Goal: Check status: Check status

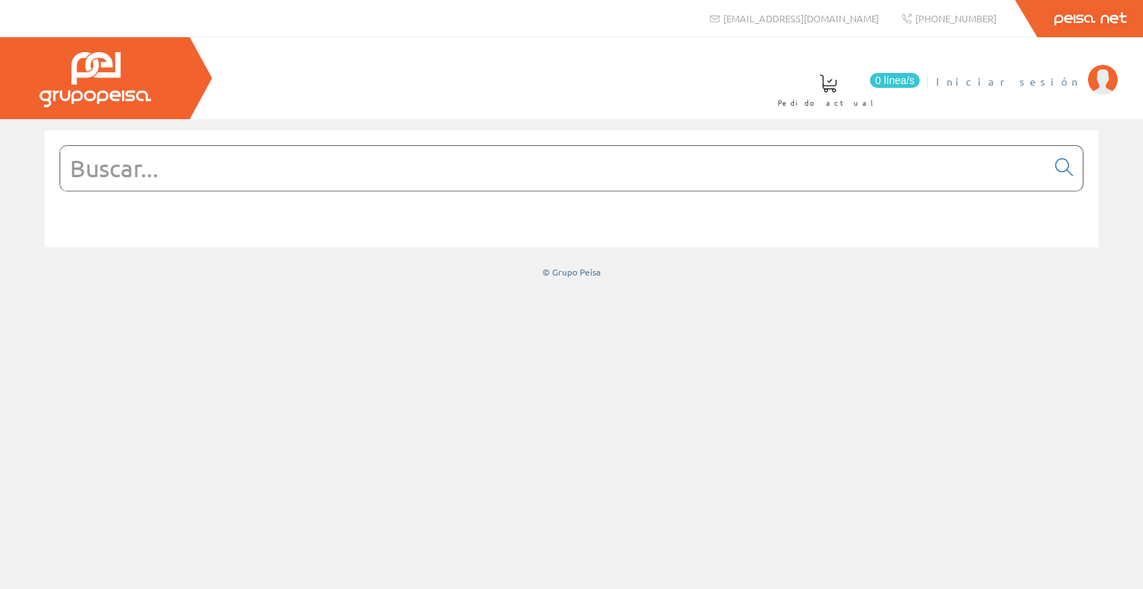
click at [1041, 80] on span "Iniciar sesión" at bounding box center [1008, 81] width 144 height 15
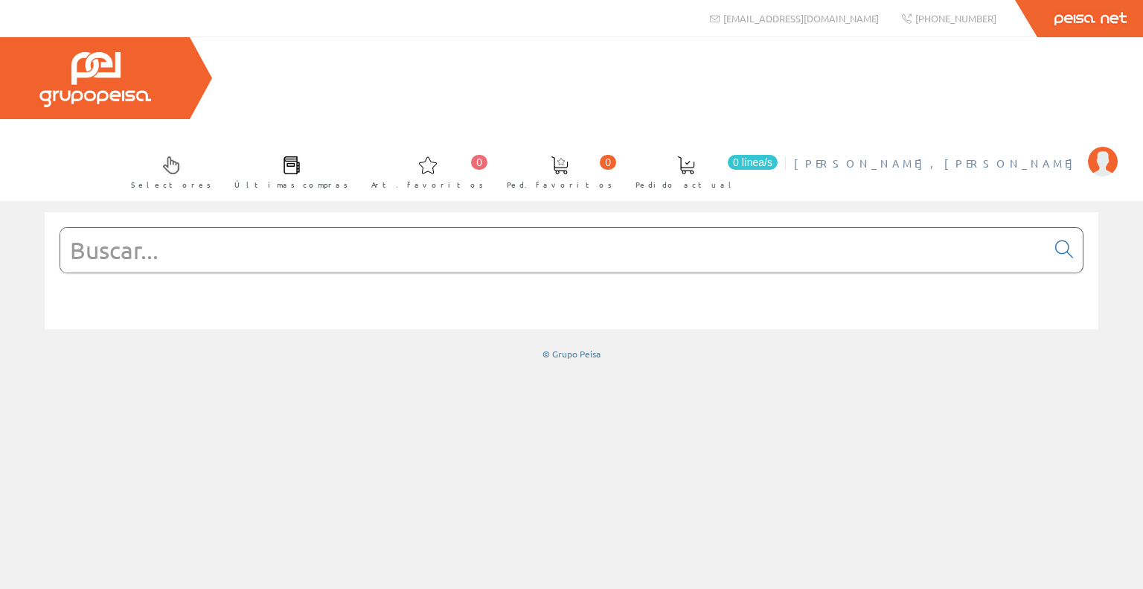
click at [1000, 156] on span "[PERSON_NAME], [PERSON_NAME]" at bounding box center [937, 163] width 287 height 15
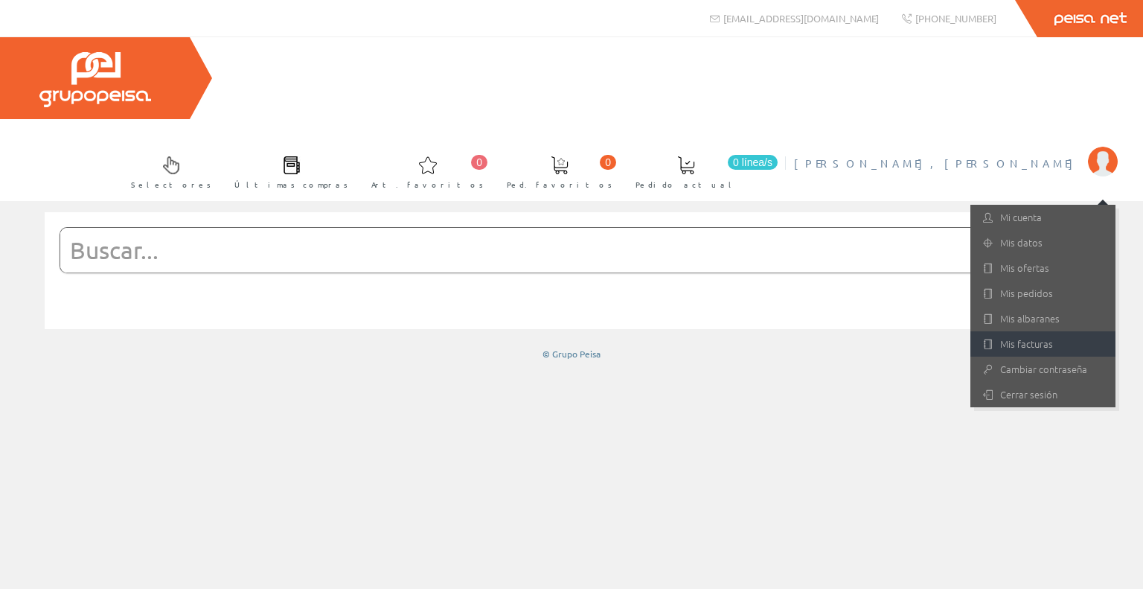
click at [1019, 331] on link "Mis facturas" at bounding box center [1043, 343] width 145 height 25
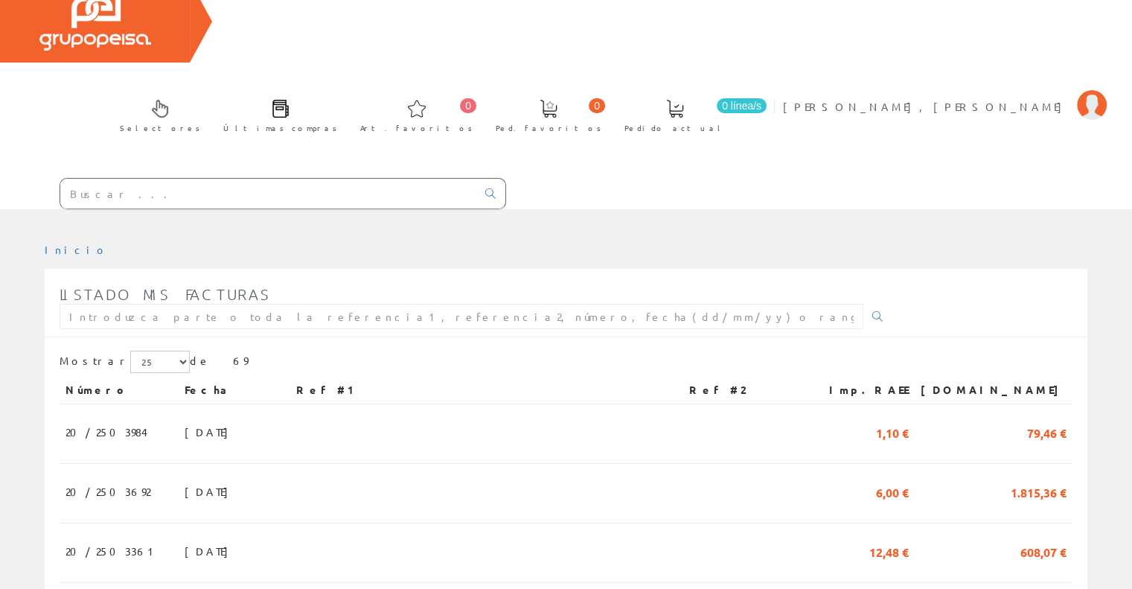
scroll to position [149, 0]
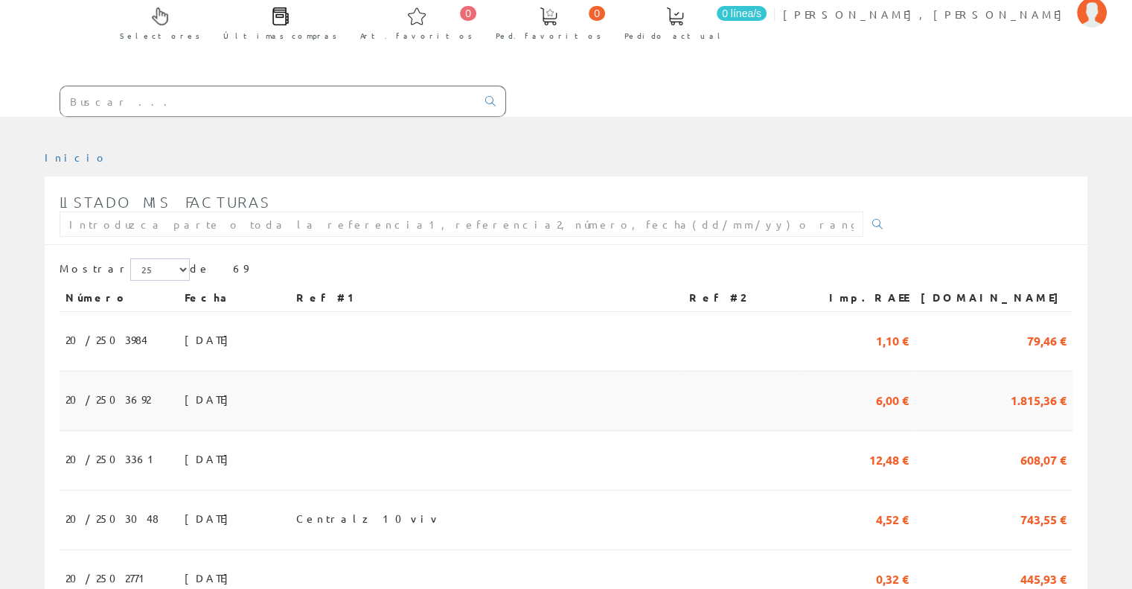
click at [517, 371] on td at bounding box center [486, 401] width 393 height 60
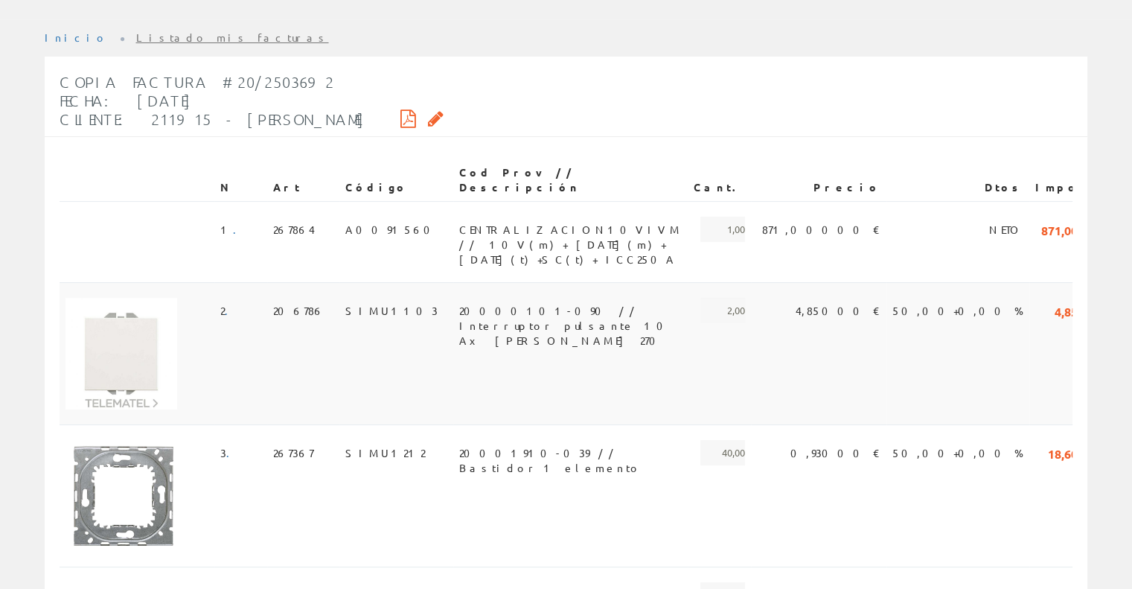
scroll to position [223, 0]
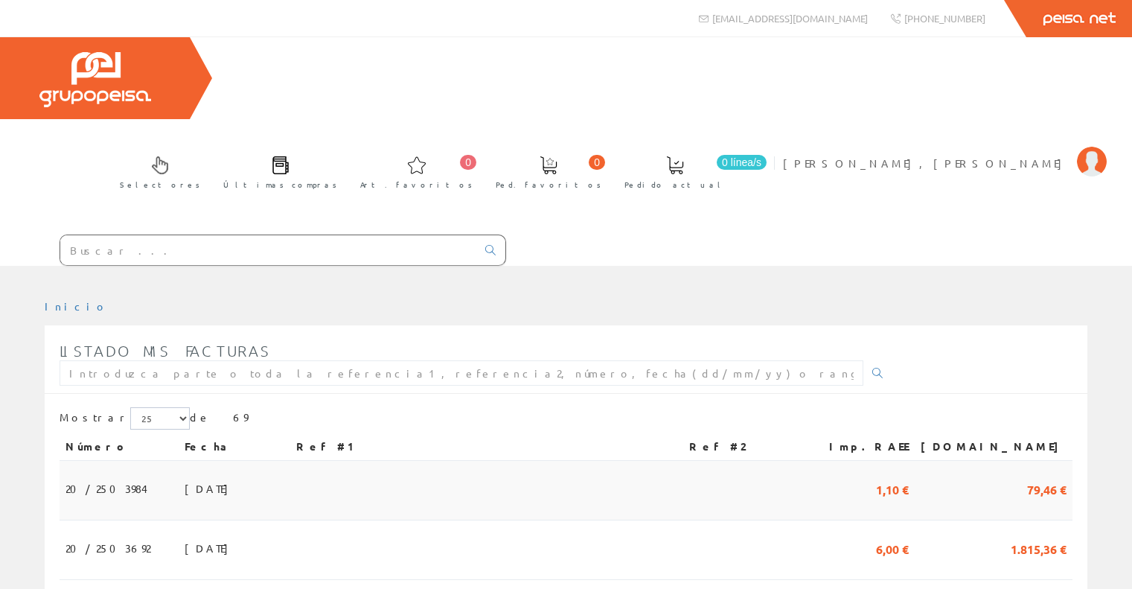
scroll to position [149, 0]
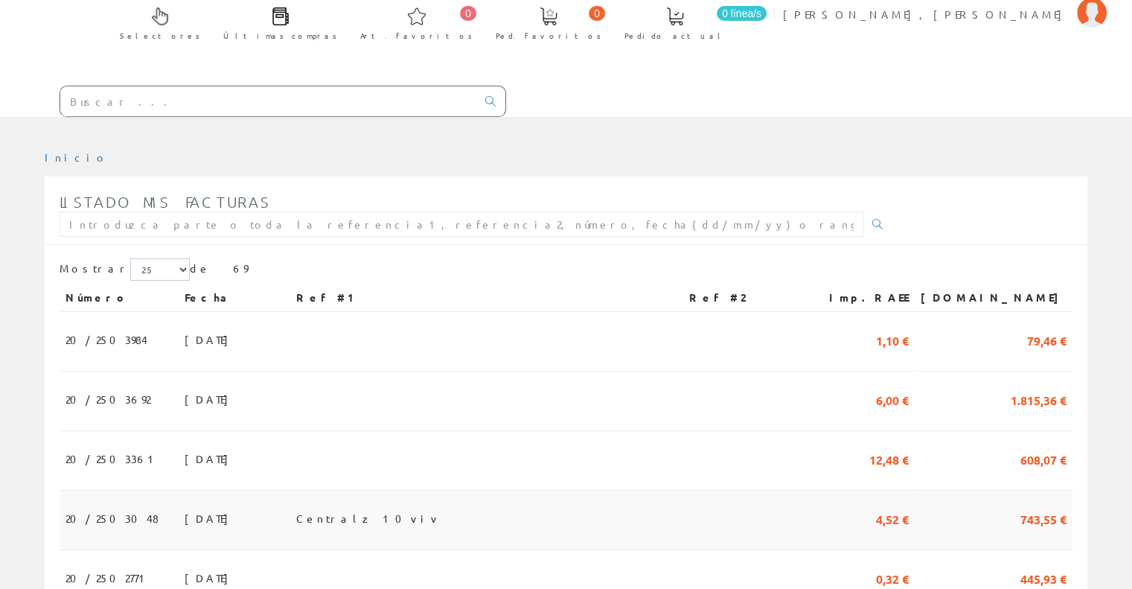
click at [432, 491] on td "Centralz 10viv" at bounding box center [486, 521] width 393 height 60
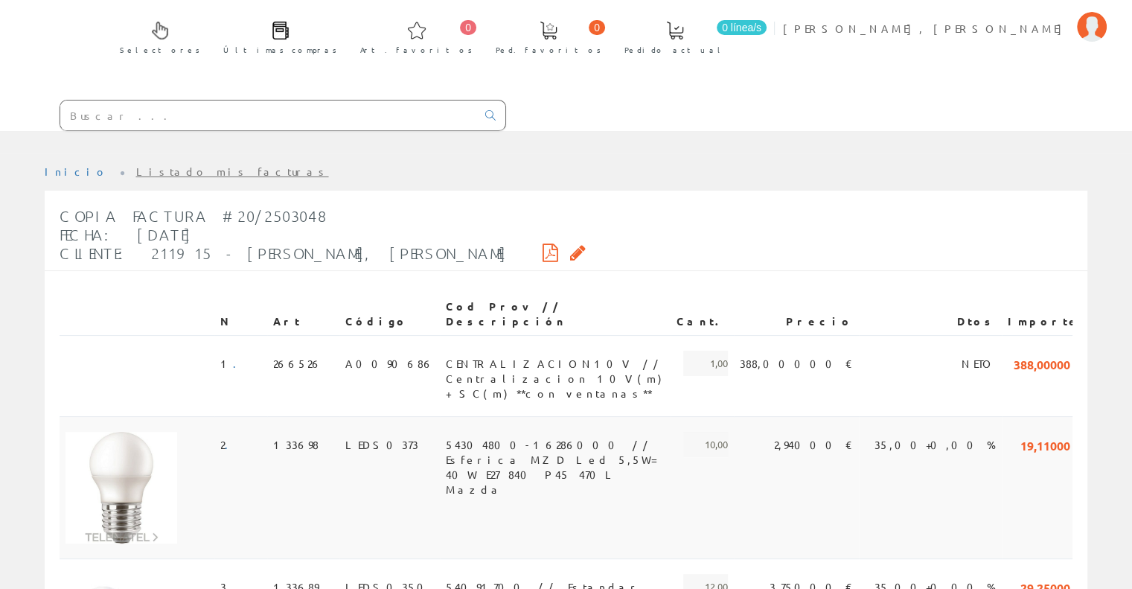
scroll to position [149, 0]
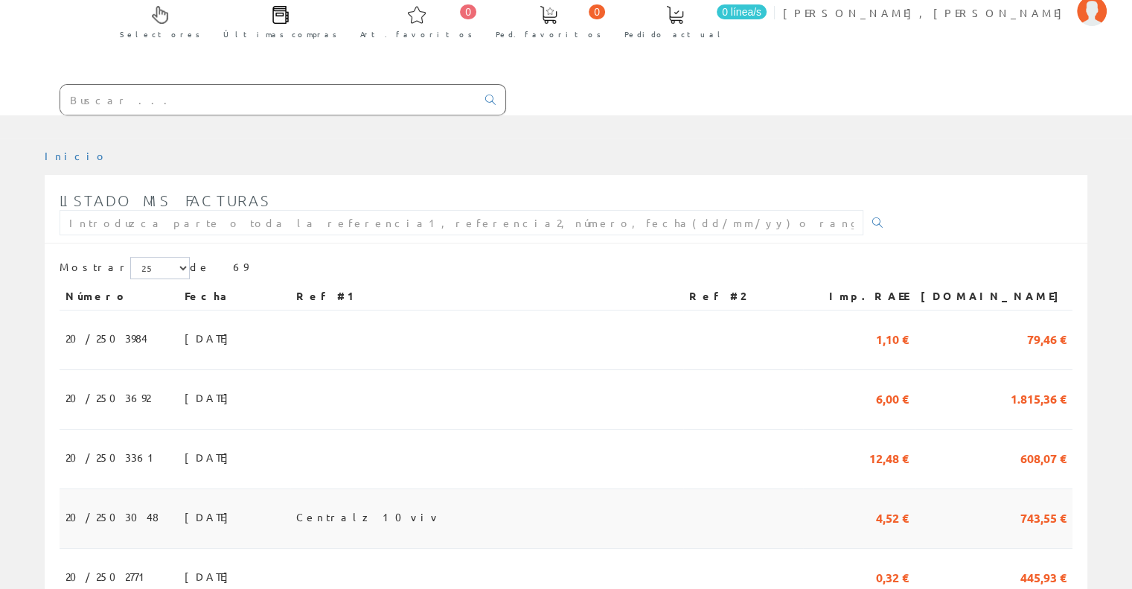
scroll to position [149, 0]
click at [447, 371] on td at bounding box center [486, 401] width 393 height 60
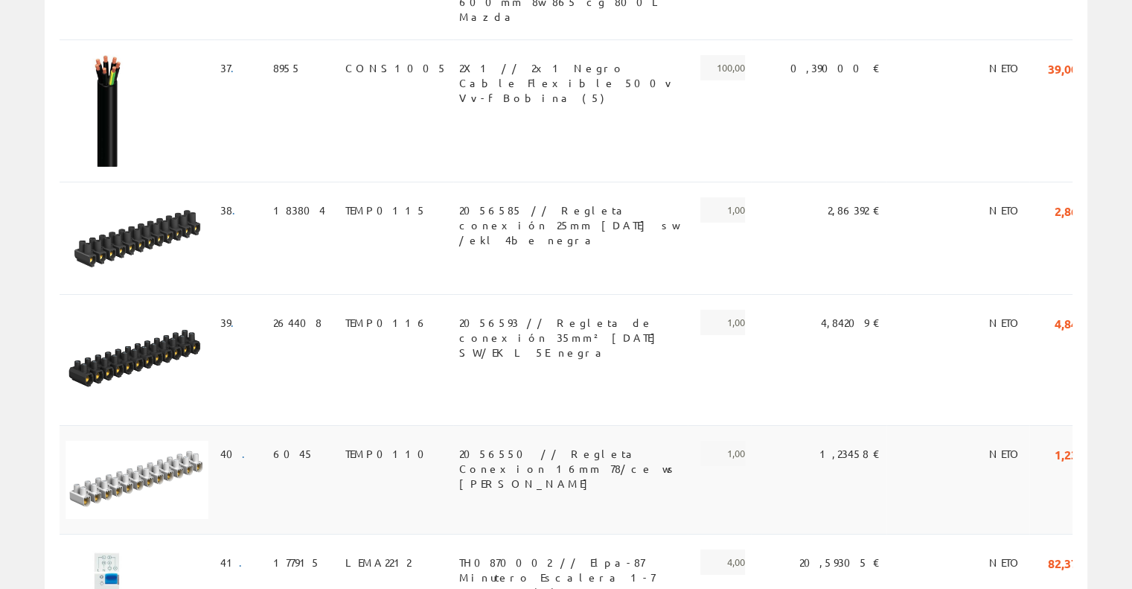
scroll to position [5181, 0]
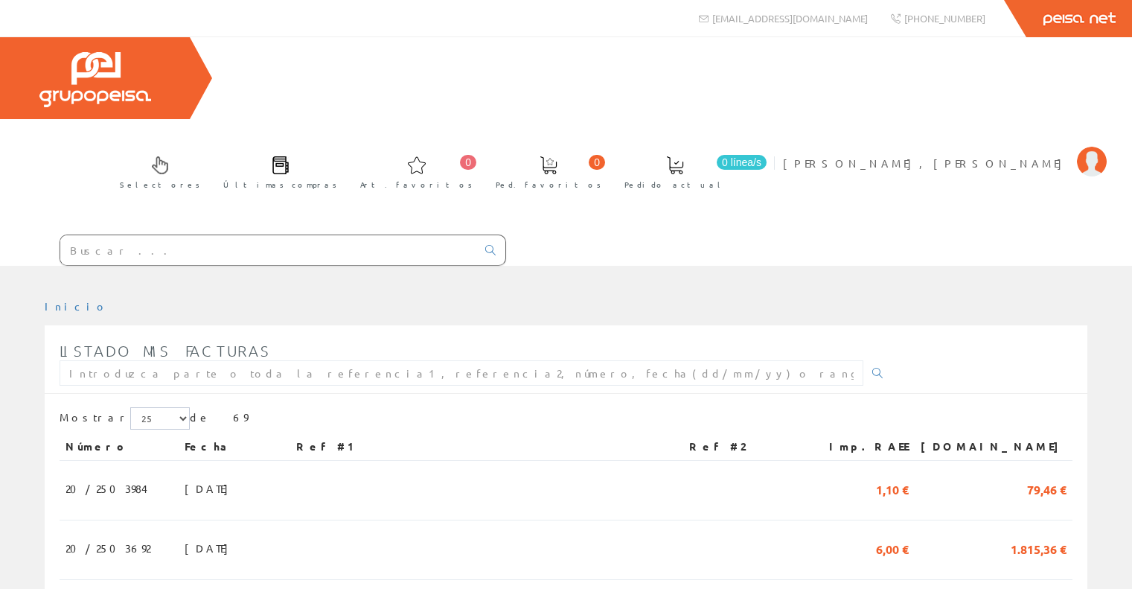
scroll to position [149, 0]
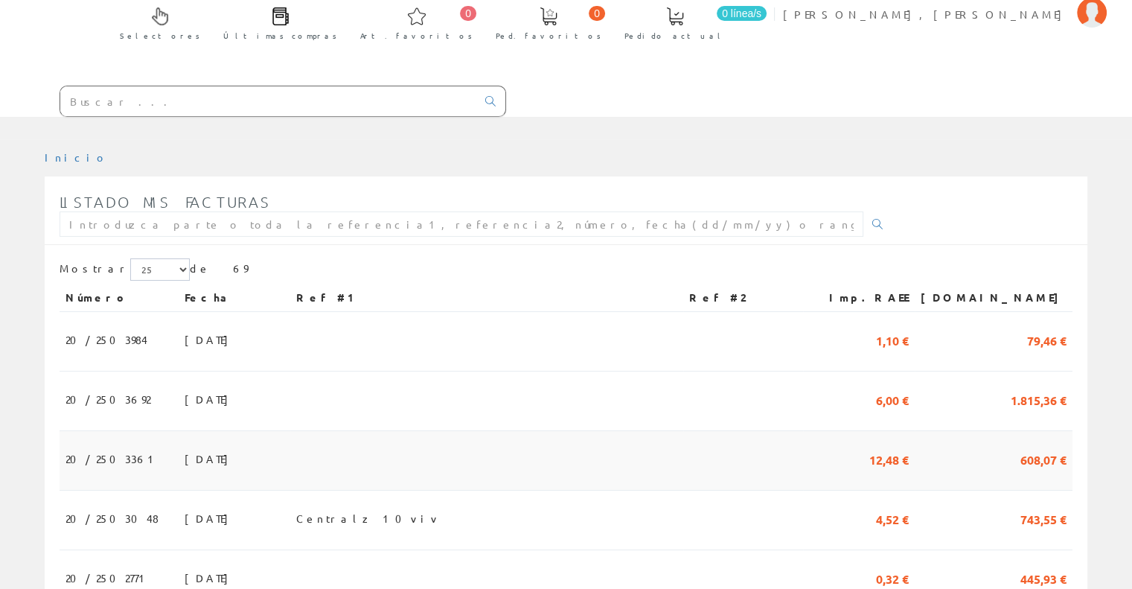
click at [622, 431] on td at bounding box center [486, 461] width 393 height 60
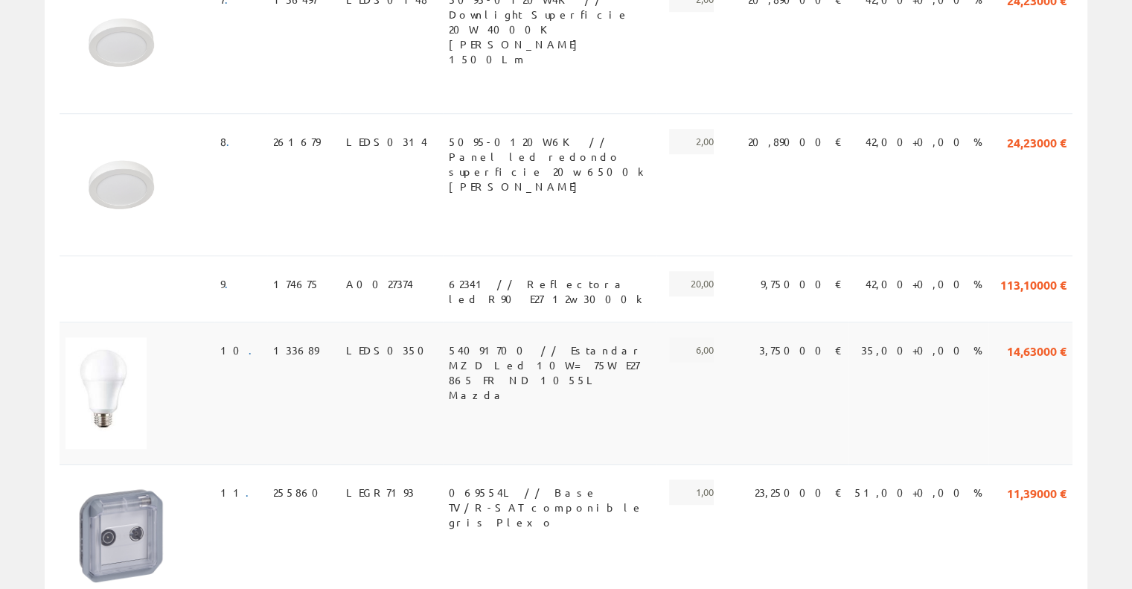
scroll to position [1340, 0]
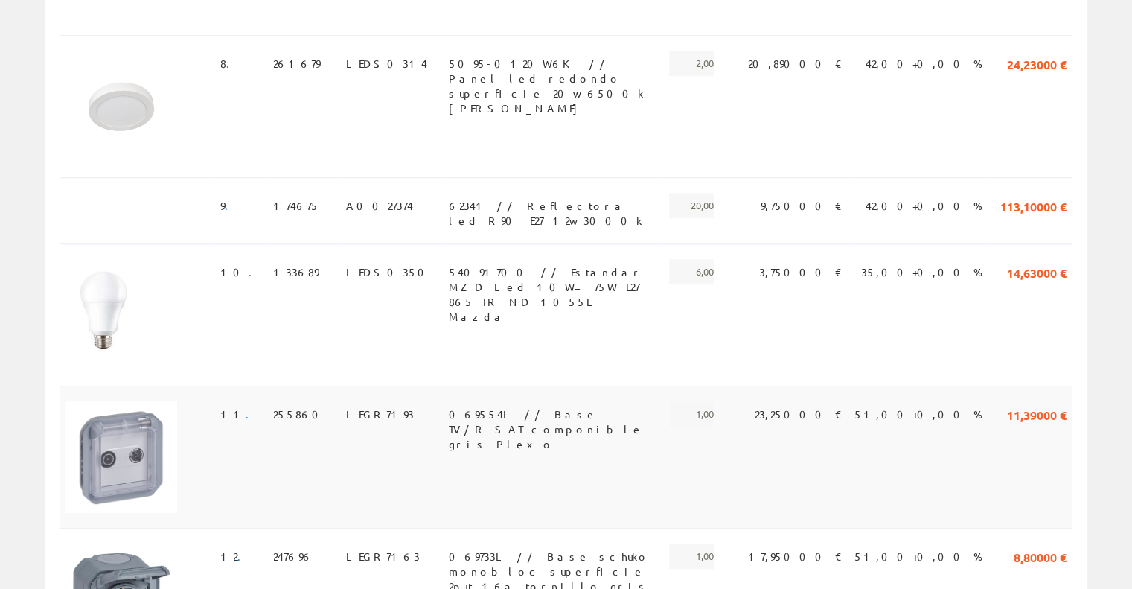
click at [454, 401] on span "069554L // Base TV/R-SAT componible gris Plexo" at bounding box center [550, 413] width 202 height 25
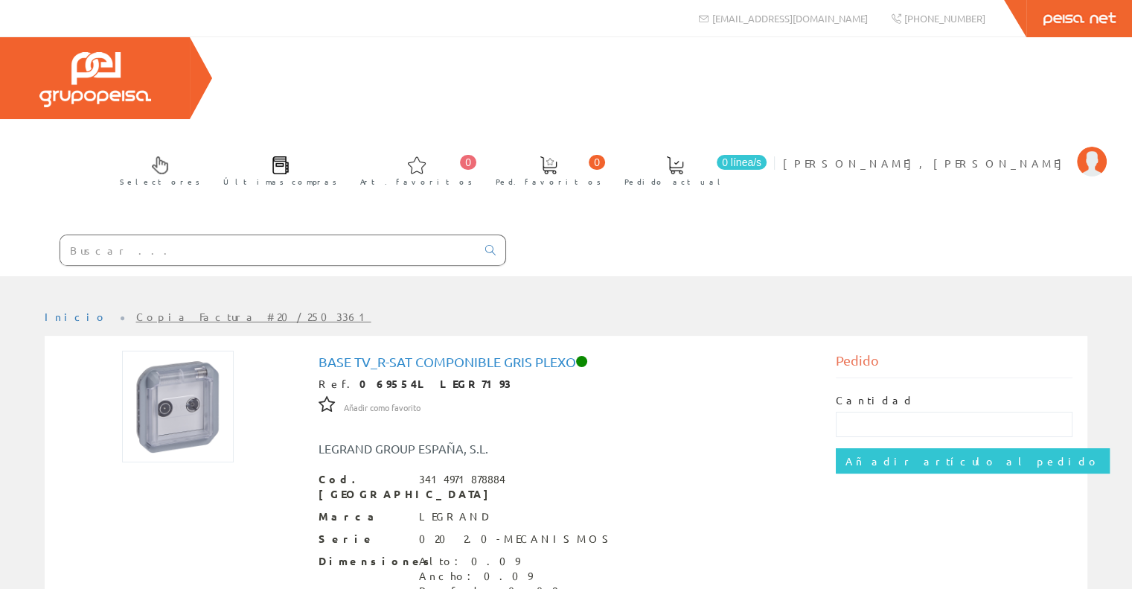
scroll to position [42, 0]
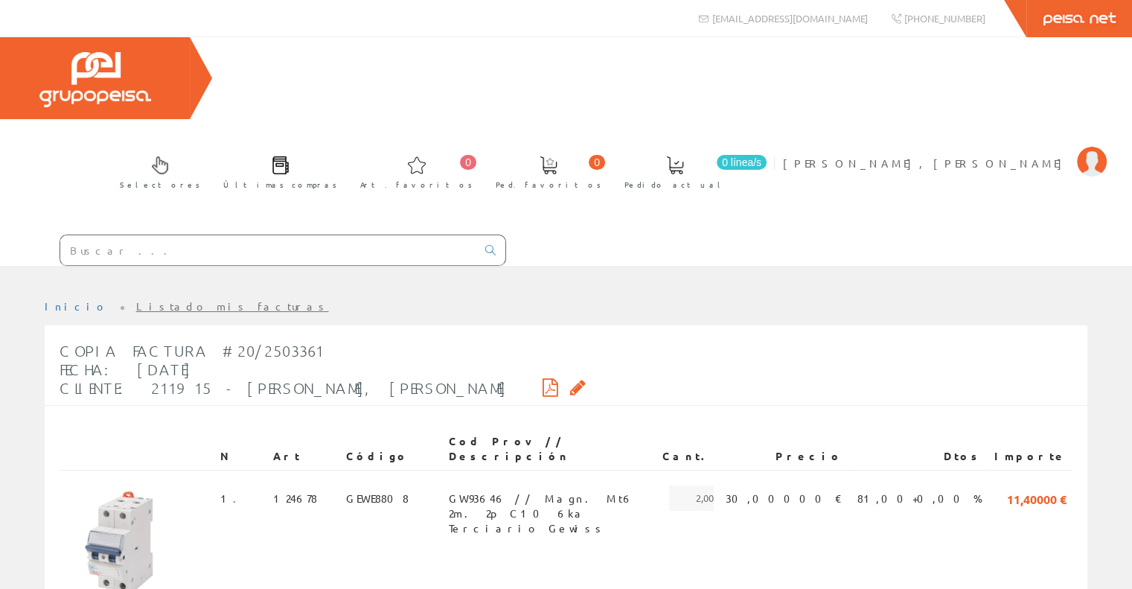
click at [231, 235] on input "text" at bounding box center [268, 250] width 416 height 30
paste input "Cargador VE Huawei Fusion Charge AC 7.4KW"
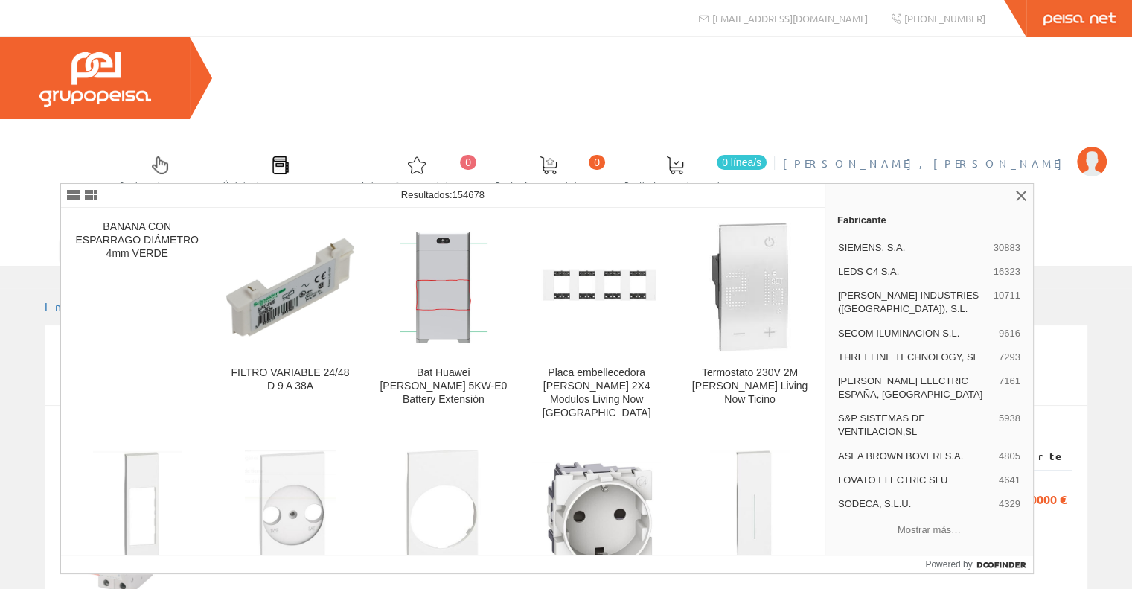
type input "Cargador VE Huawei Fusion Charge AC 7.4KW"
click at [987, 156] on span "[PERSON_NAME], [PERSON_NAME]" at bounding box center [926, 163] width 287 height 15
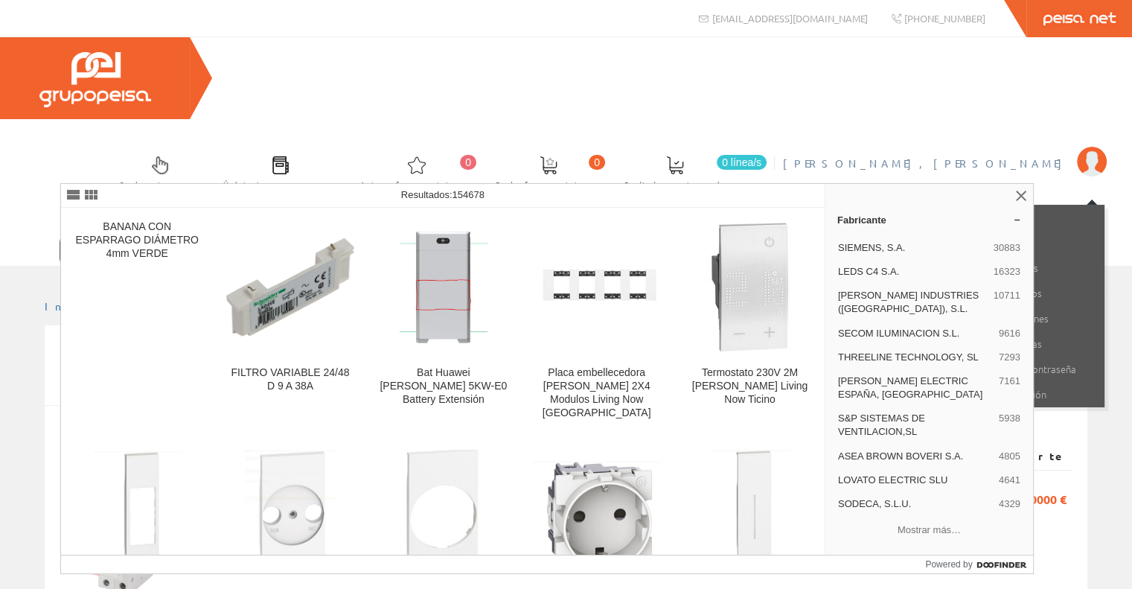
click at [989, 156] on span "[PERSON_NAME], [PERSON_NAME]" at bounding box center [926, 163] width 287 height 15
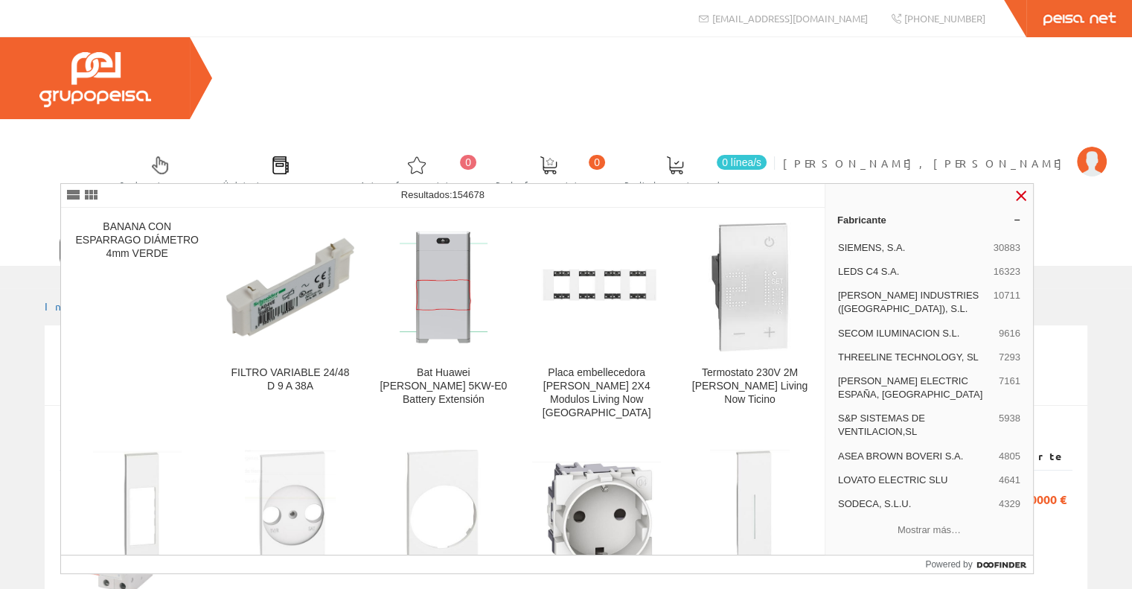
click at [1018, 194] on link at bounding box center [1021, 196] width 18 height 18
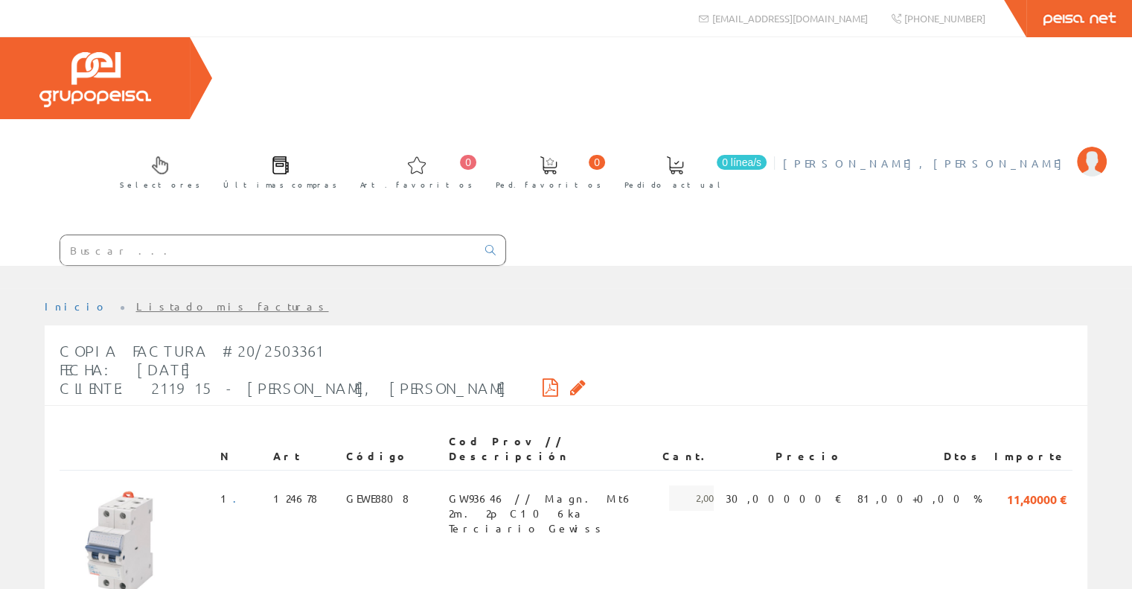
click at [1019, 156] on span "[PERSON_NAME], [PERSON_NAME]" at bounding box center [926, 163] width 287 height 15
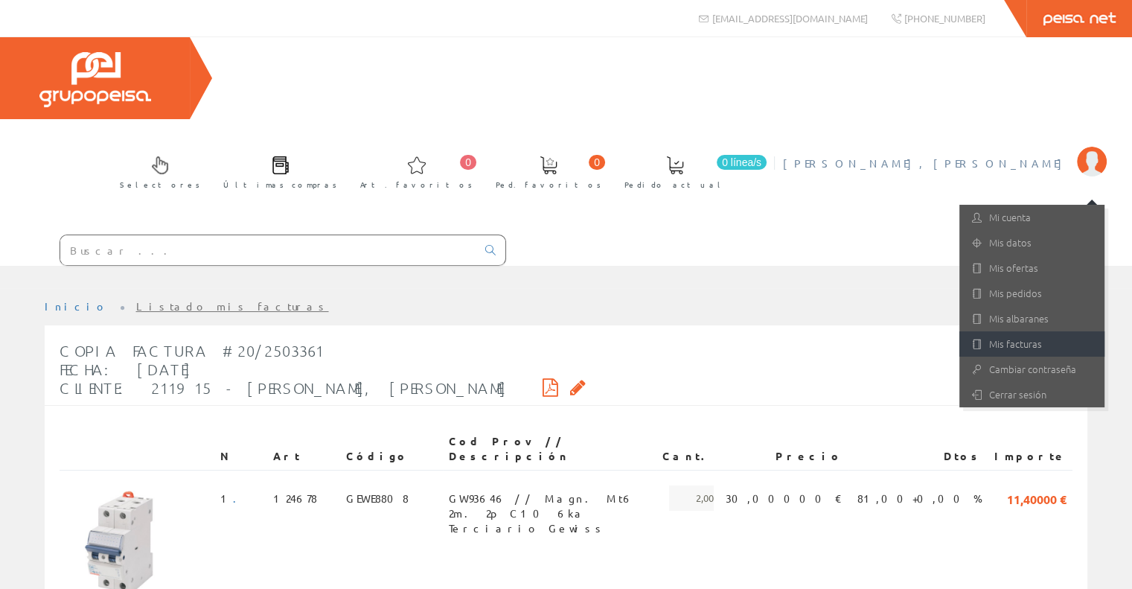
click at [1042, 331] on link "Mis facturas" at bounding box center [1032, 343] width 145 height 25
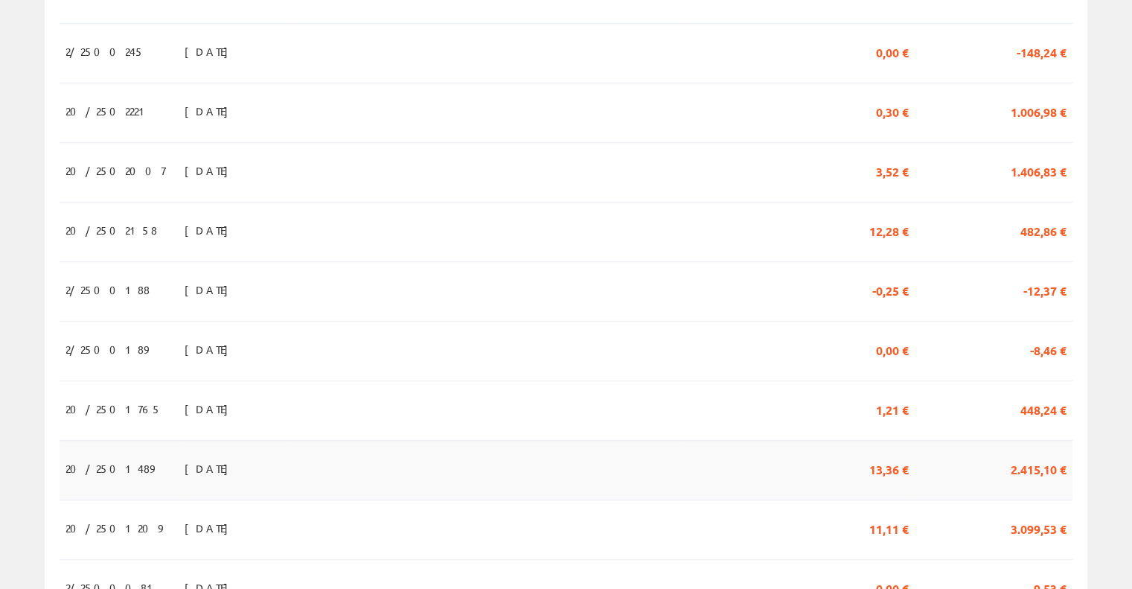
scroll to position [779, 0]
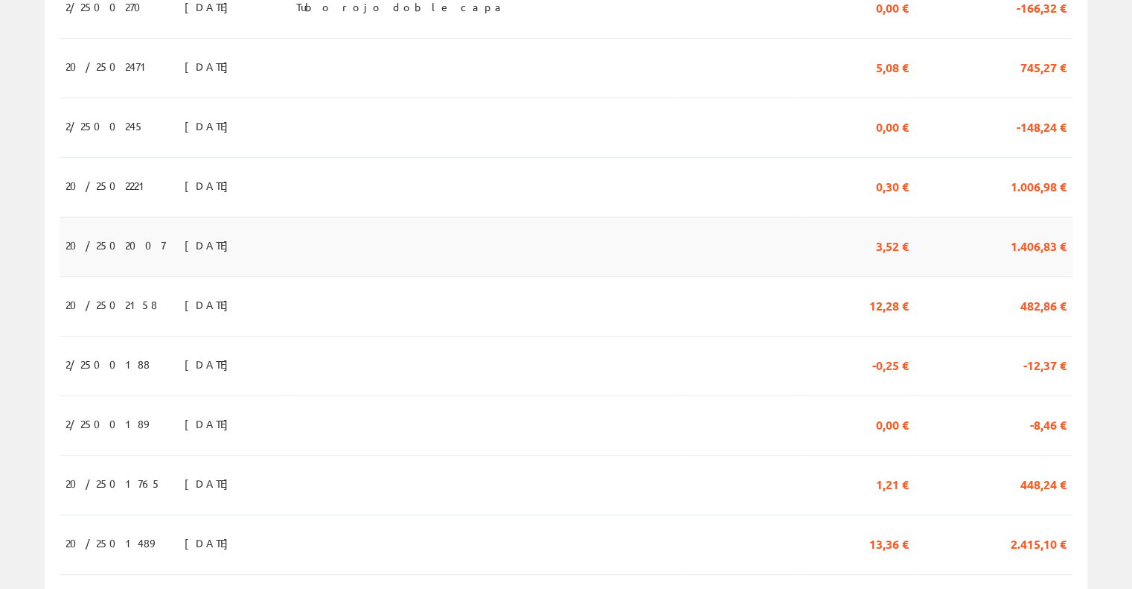
click at [402, 217] on td at bounding box center [486, 247] width 393 height 60
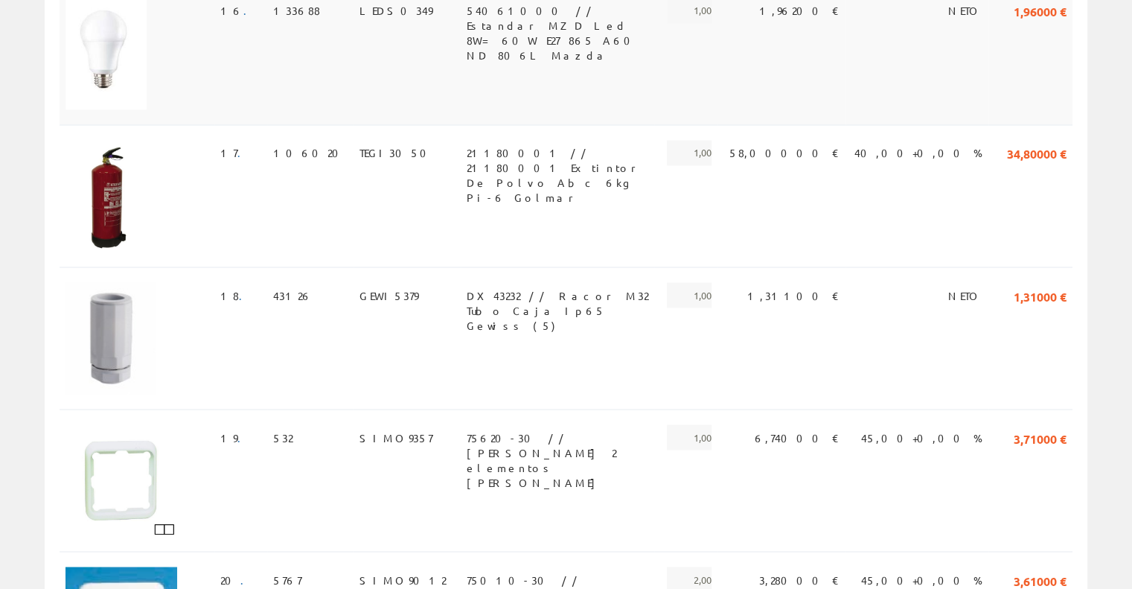
scroll to position [2605, 0]
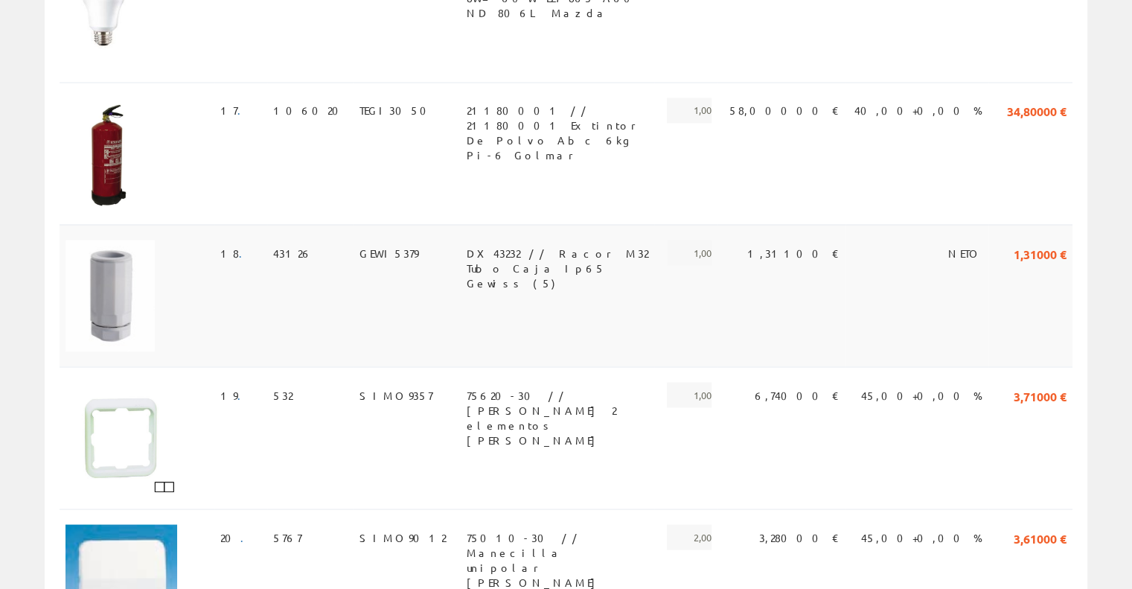
click at [467, 240] on span "DX43232 // Racor M32 Tubo Caja Ip65 Gewiss (5)" at bounding box center [558, 252] width 182 height 25
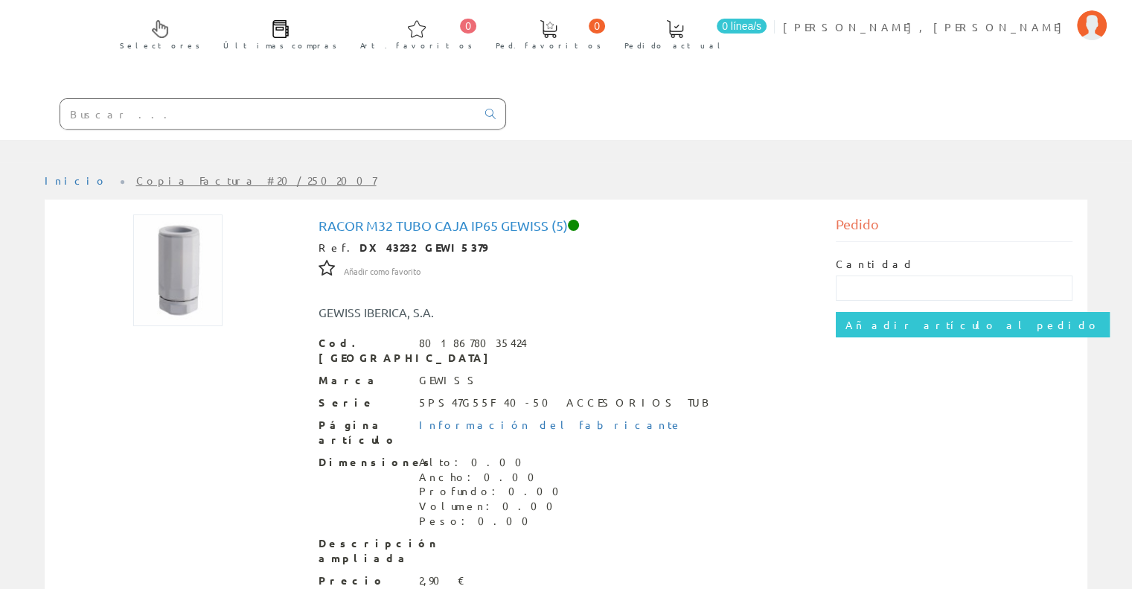
scroll to position [168, 0]
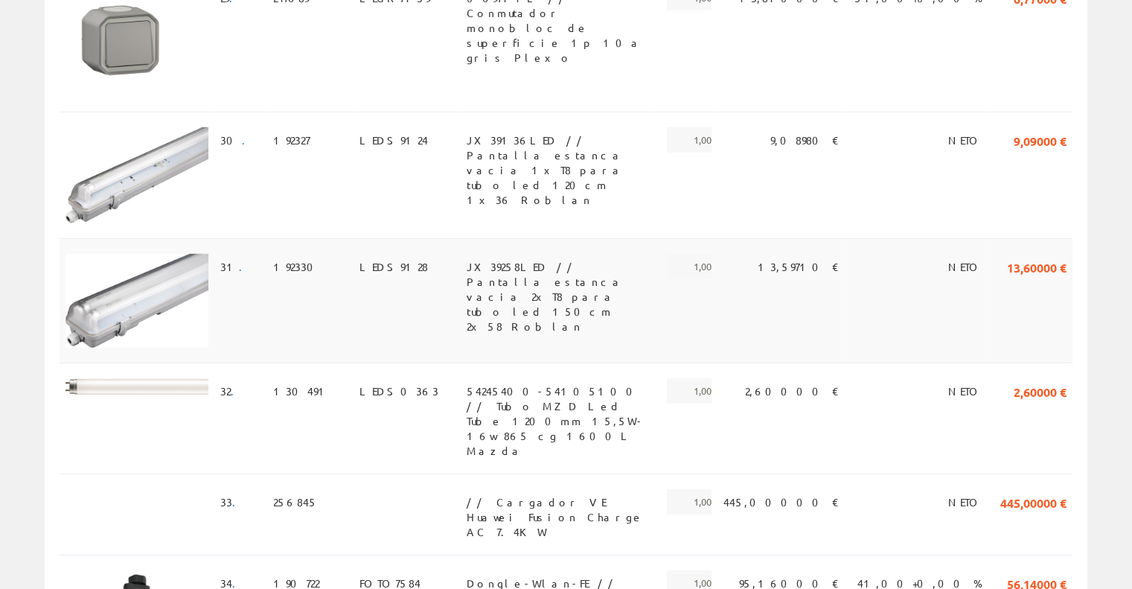
scroll to position [4243, 0]
